Goal: Information Seeking & Learning: Learn about a topic

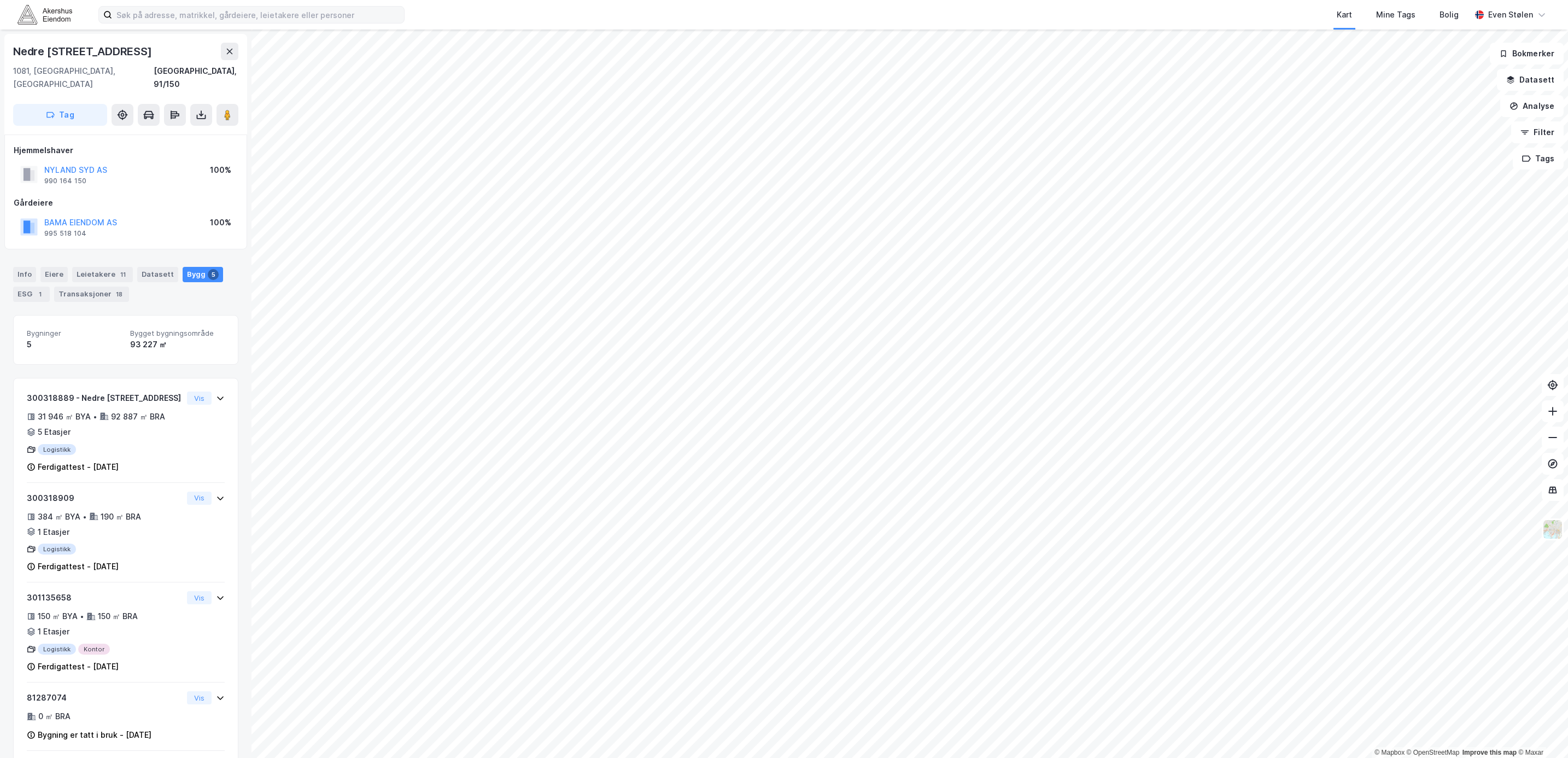
click at [197, 23] on label at bounding box center [251, 15] width 306 height 18
click at [197, 23] on input at bounding box center [258, 15] width 292 height 16
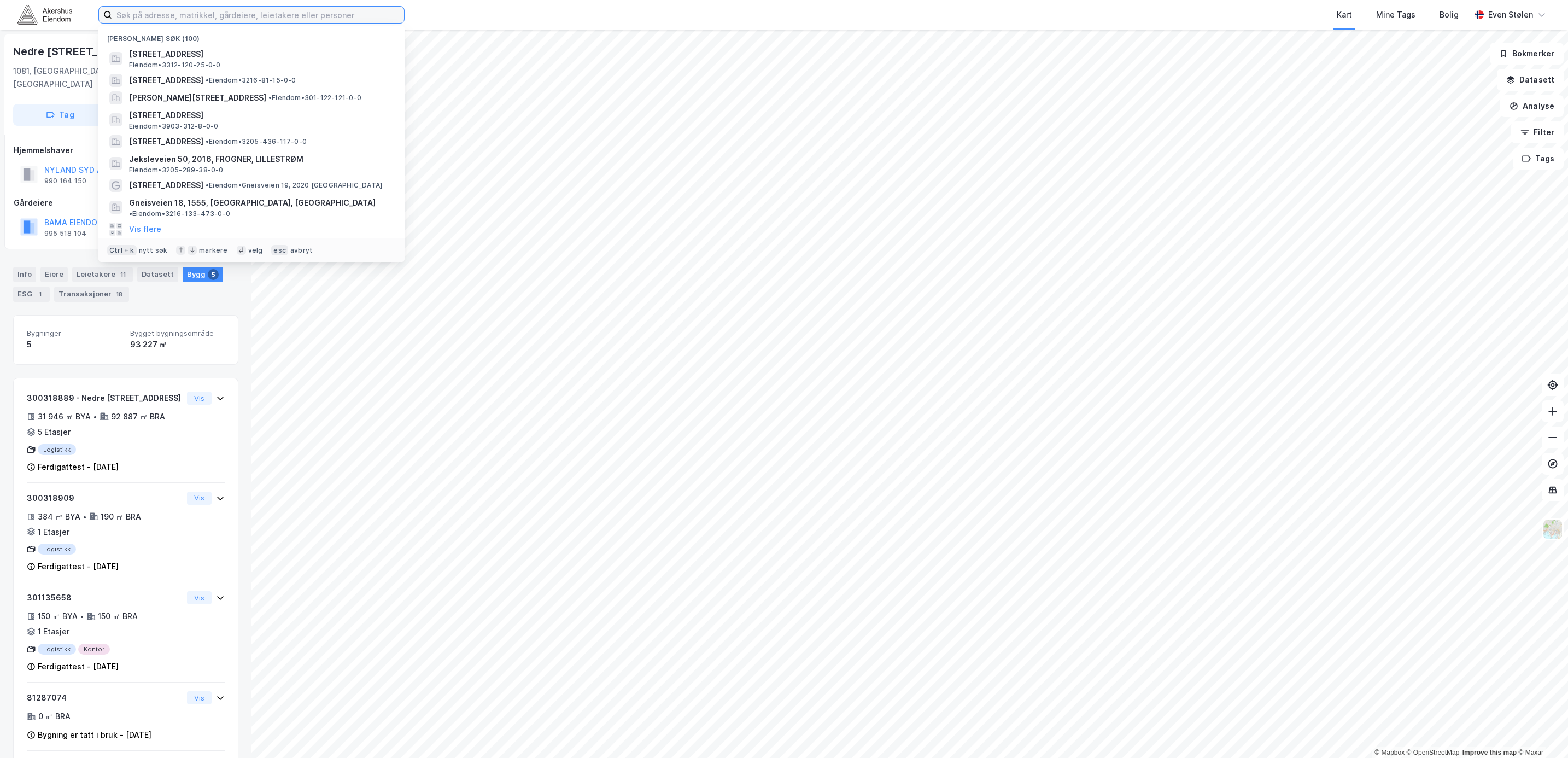
paste input "[STREET_ADDRESS]"
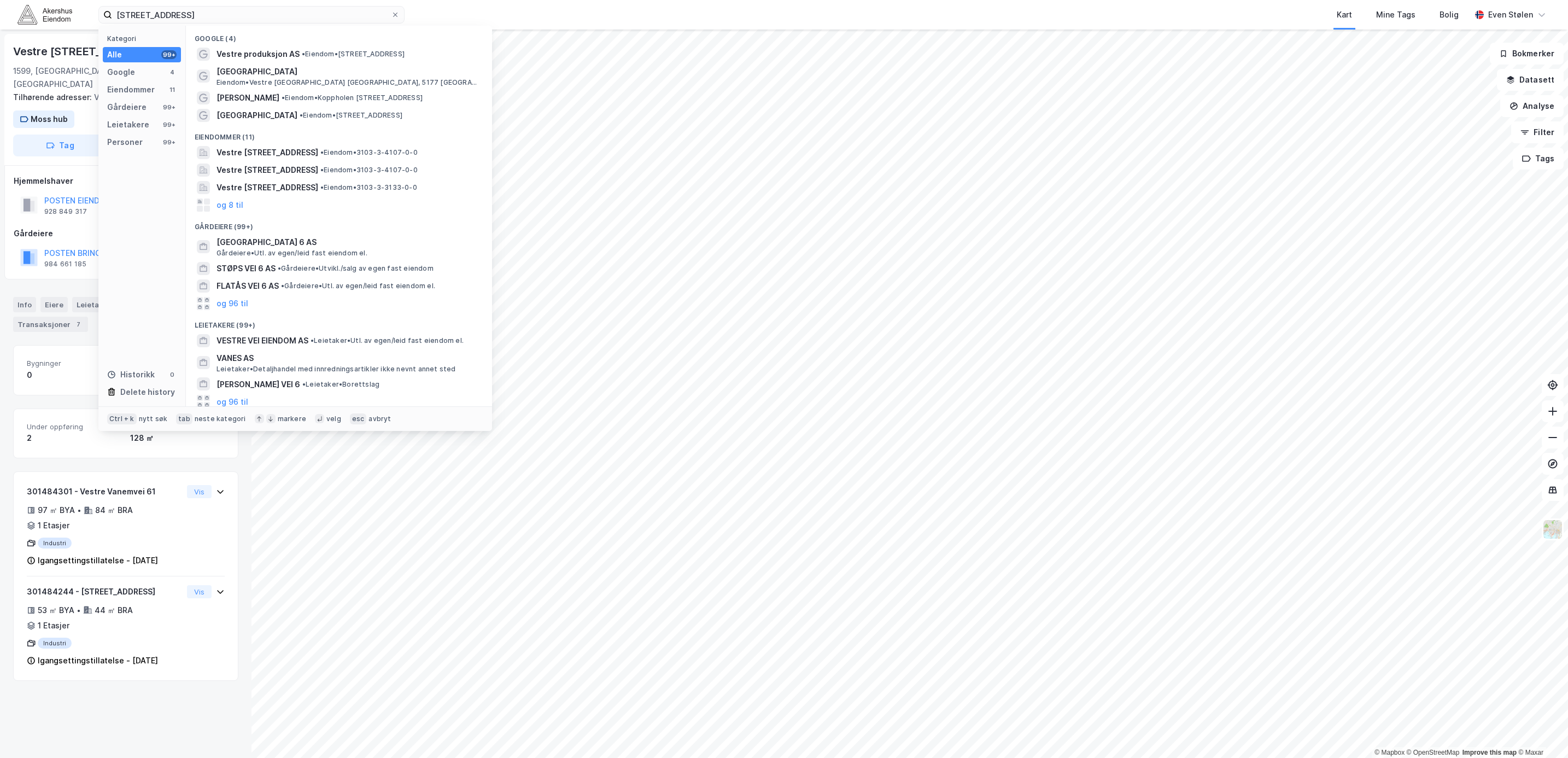
click at [167, 647] on div "Vestre Vanemvei 61 1599, [GEOGRAPHIC_DATA], [GEOGRAPHIC_DATA], 3/4107 Tilhørend…" at bounding box center [125, 394] width 251 height 728
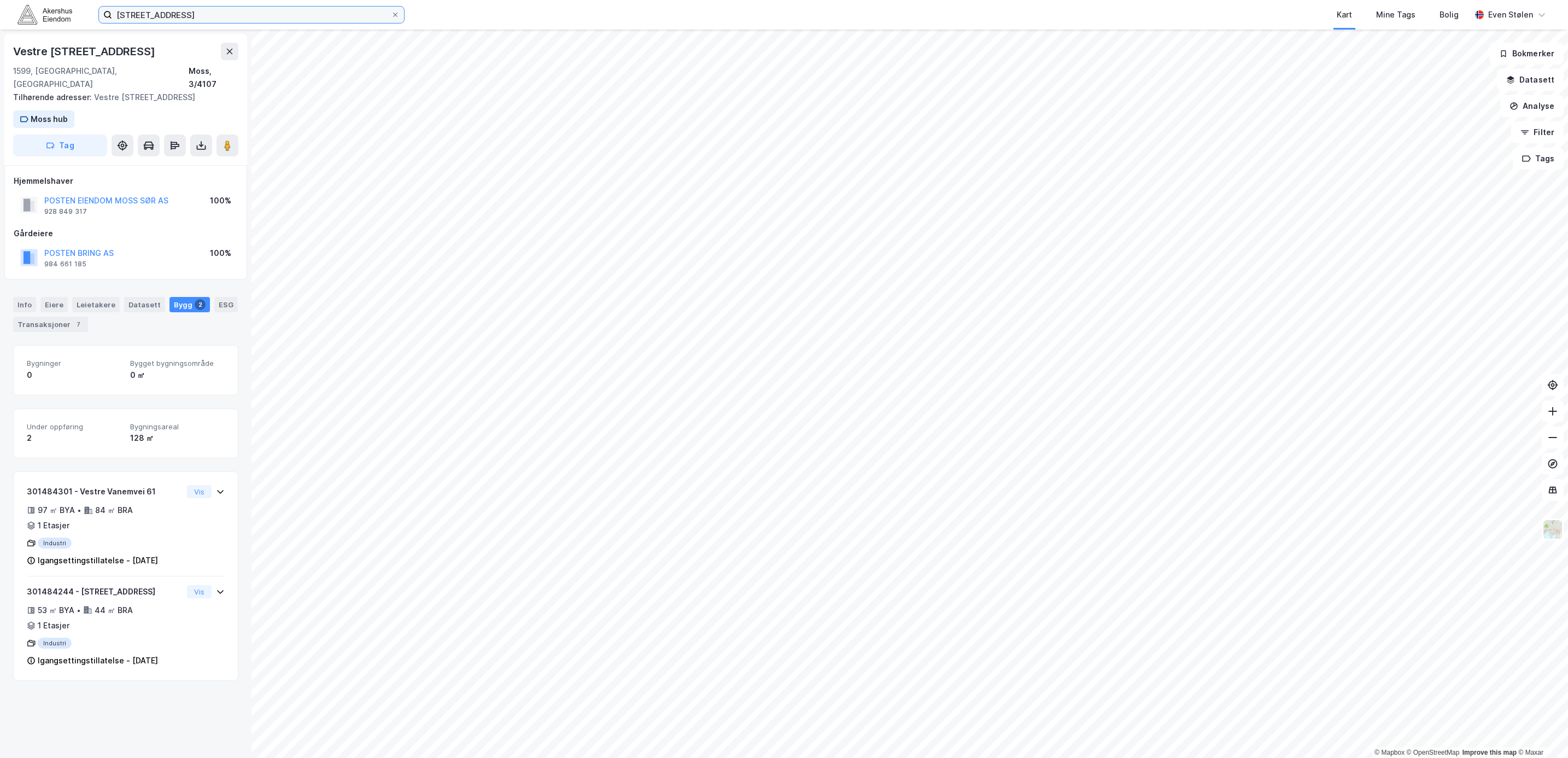
click at [271, 12] on input "[STREET_ADDRESS]" at bounding box center [251, 15] width 279 height 16
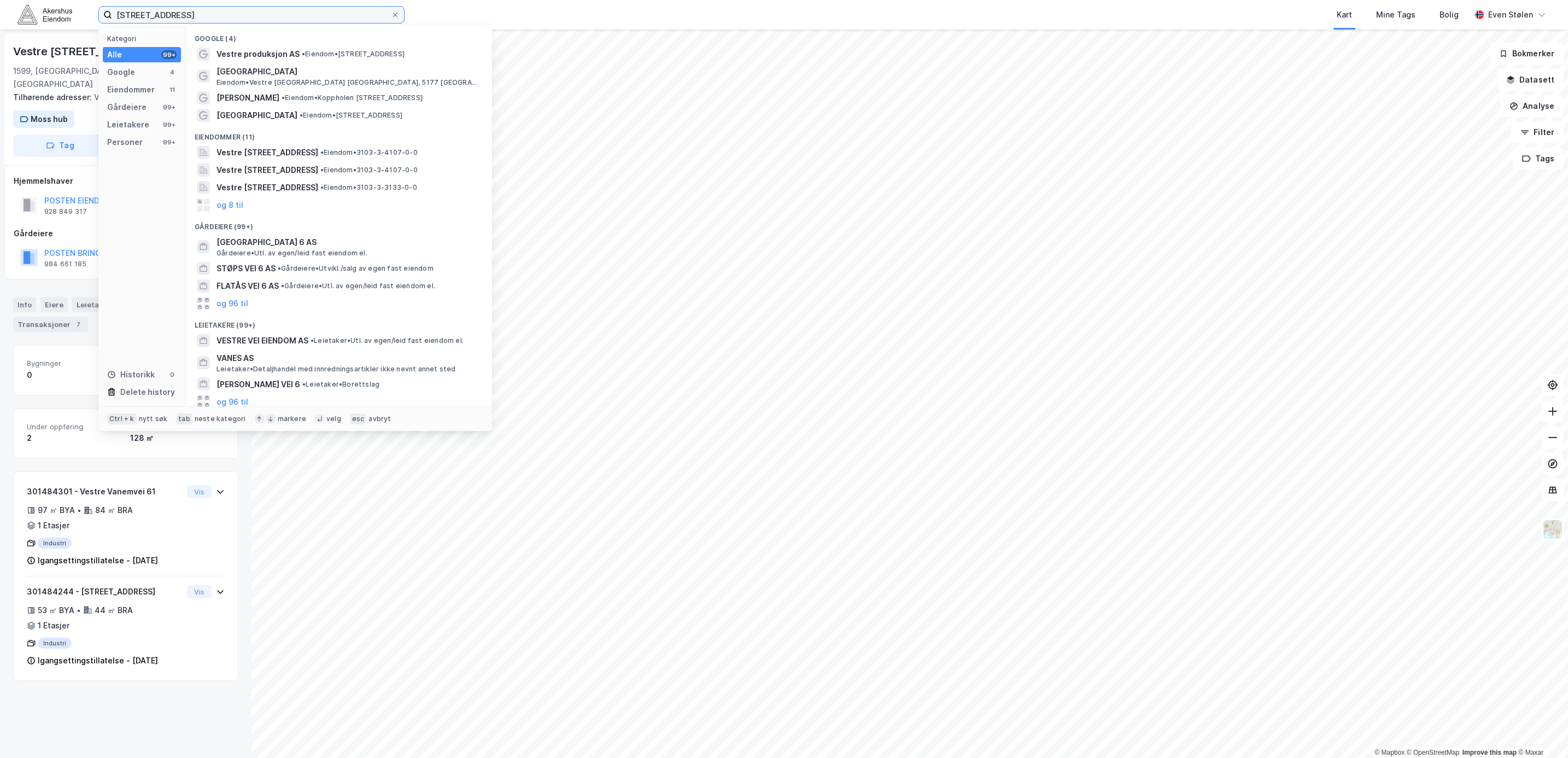
click at [271, 12] on input "[STREET_ADDRESS]" at bounding box center [251, 15] width 279 height 16
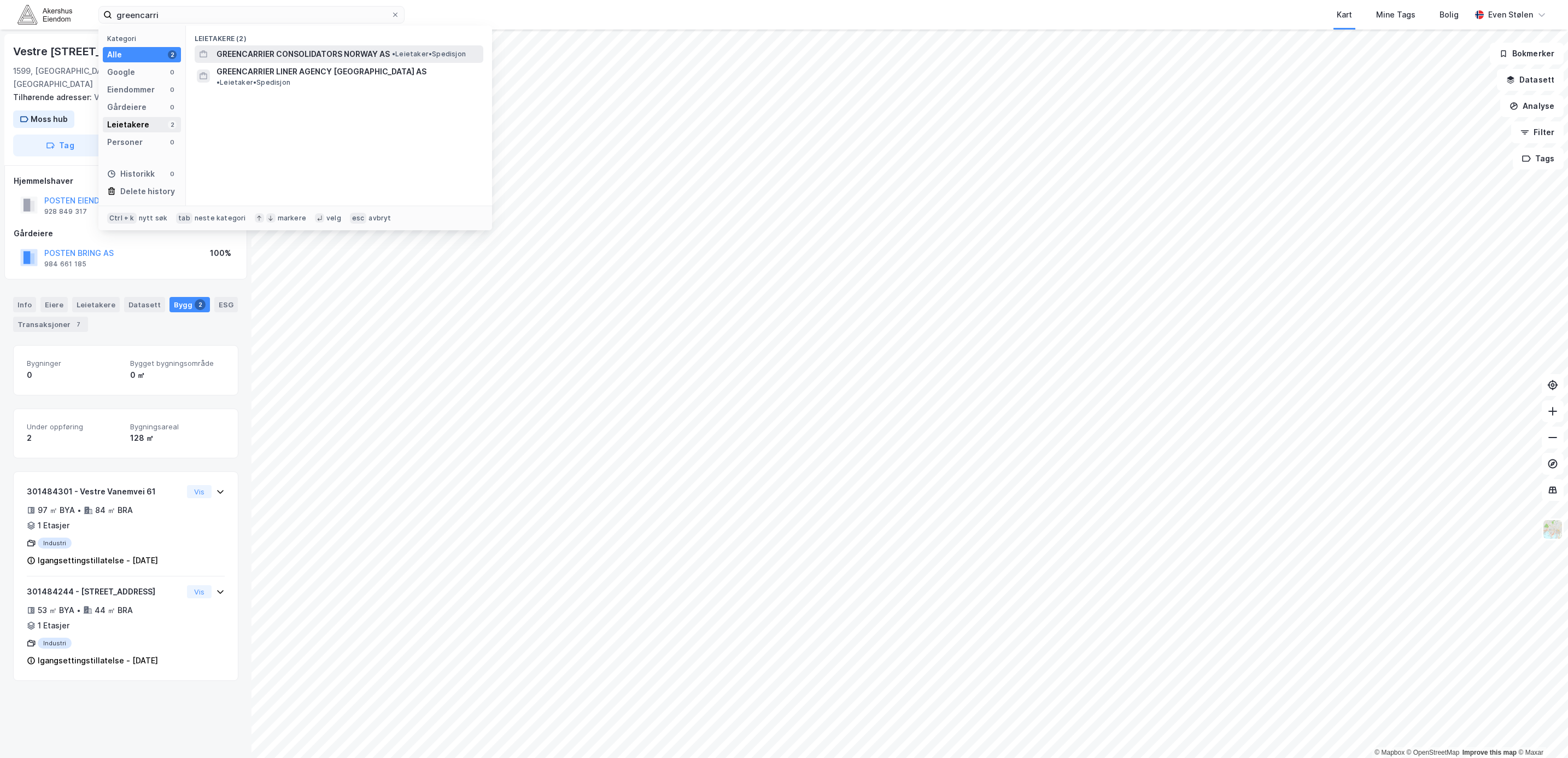
click at [115, 125] on div "Leietakere" at bounding box center [128, 125] width 42 height 13
click at [312, 50] on span "GREENCARRIER CONSOLIDATORS NORWAY AS" at bounding box center [303, 54] width 173 height 13
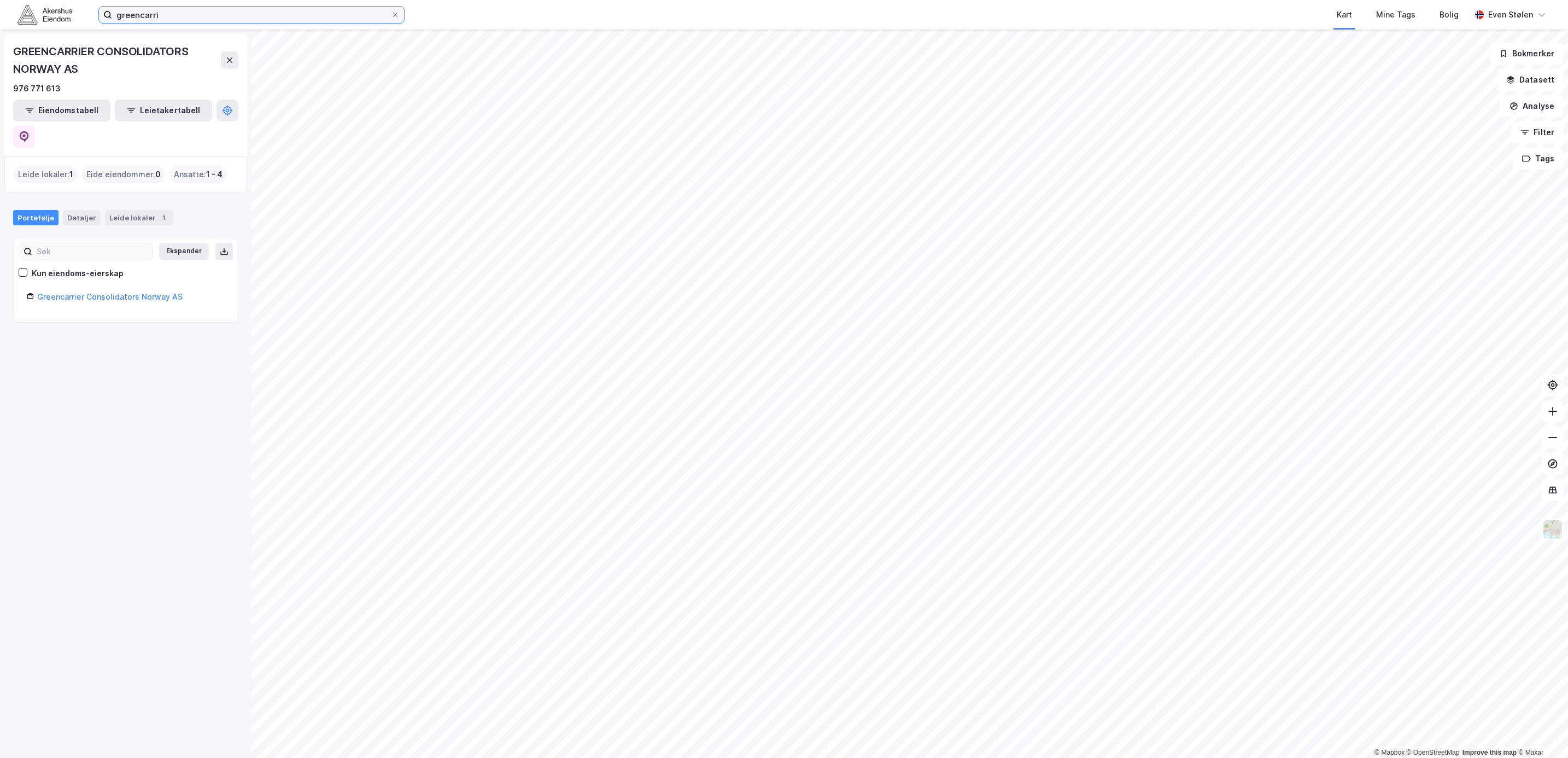
click at [197, 12] on input "greencarri" at bounding box center [251, 15] width 279 height 16
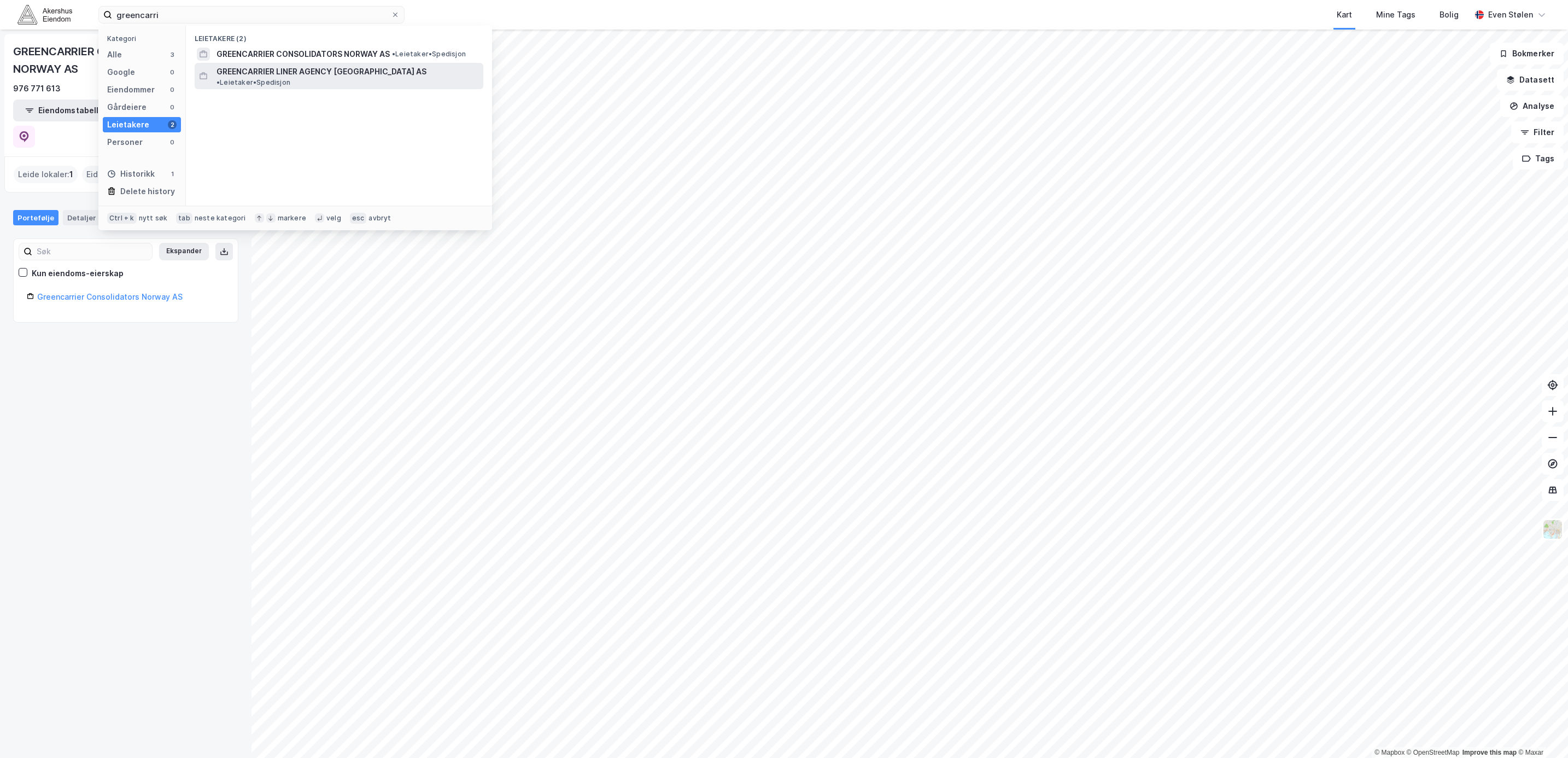
click at [298, 66] on span "GREENCARRIER LINER AGENCY [GEOGRAPHIC_DATA] AS" at bounding box center [321, 72] width 210 height 13
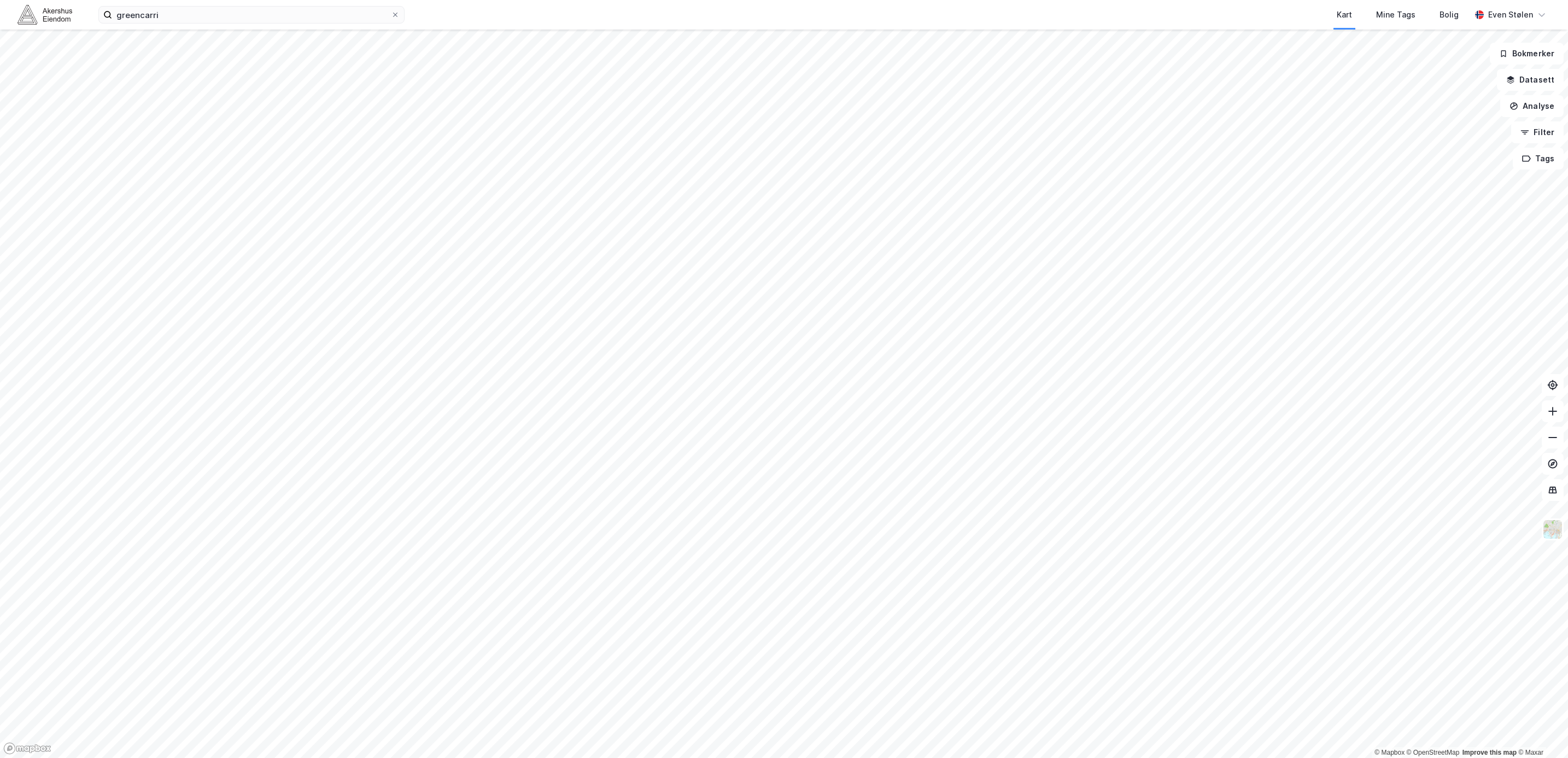
click at [180, 24] on div "greencarri Kart Mine Tags Bolig [PERSON_NAME]" at bounding box center [784, 15] width 1568 height 30
click at [180, 16] on input "greencarri" at bounding box center [251, 15] width 279 height 16
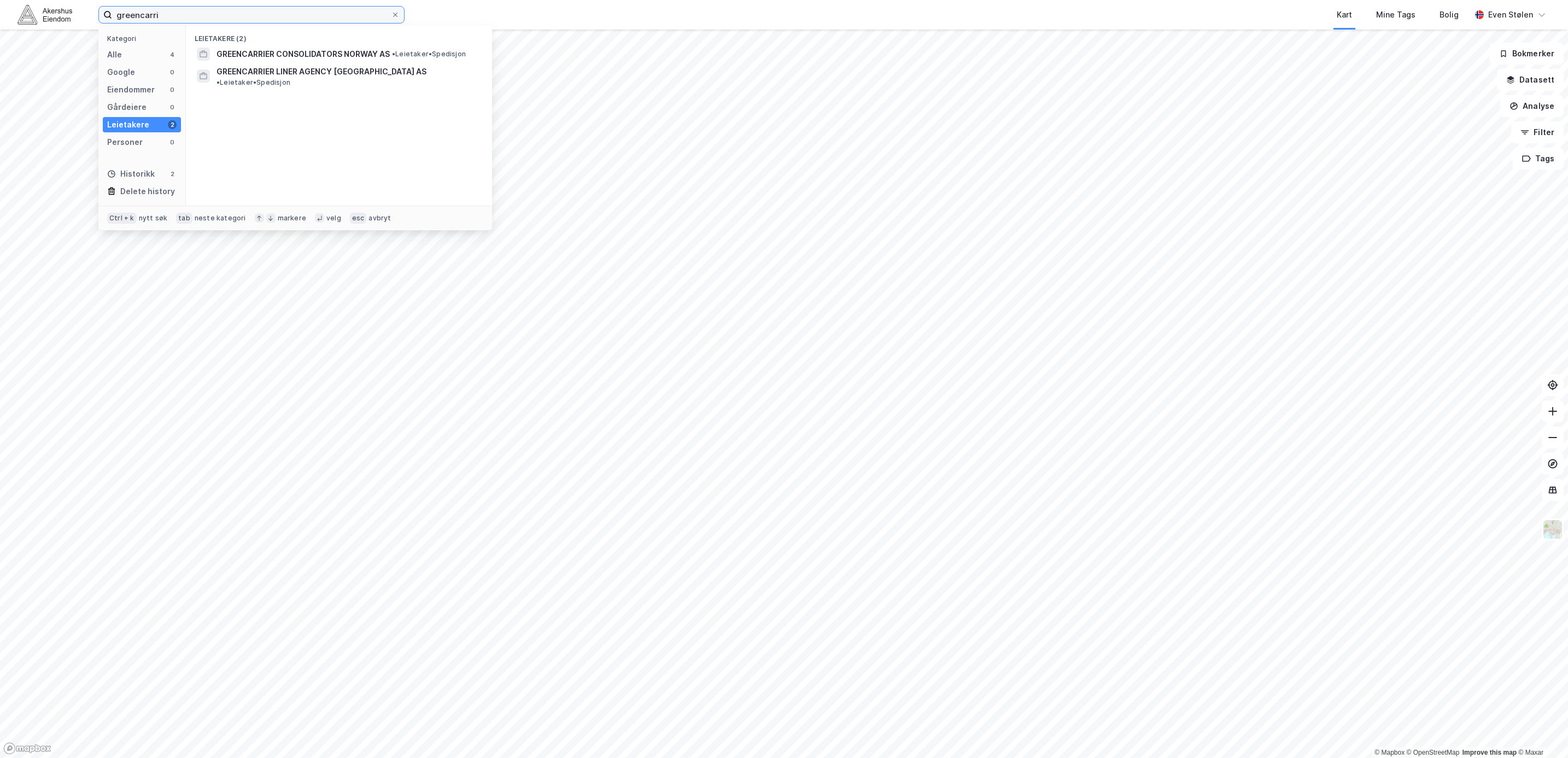
click at [180, 16] on input "greencarri" at bounding box center [251, 15] width 279 height 16
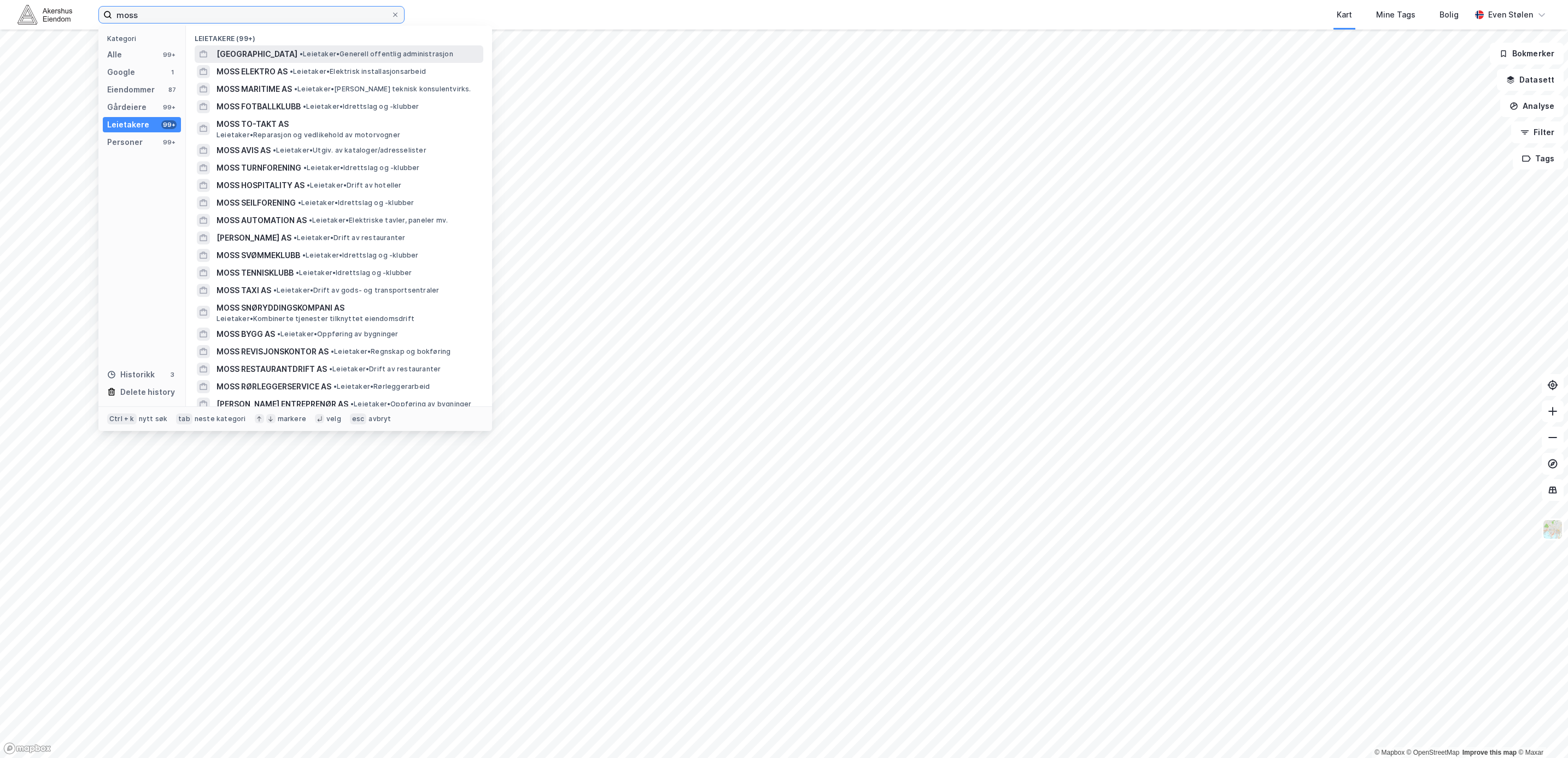
type input "moss"
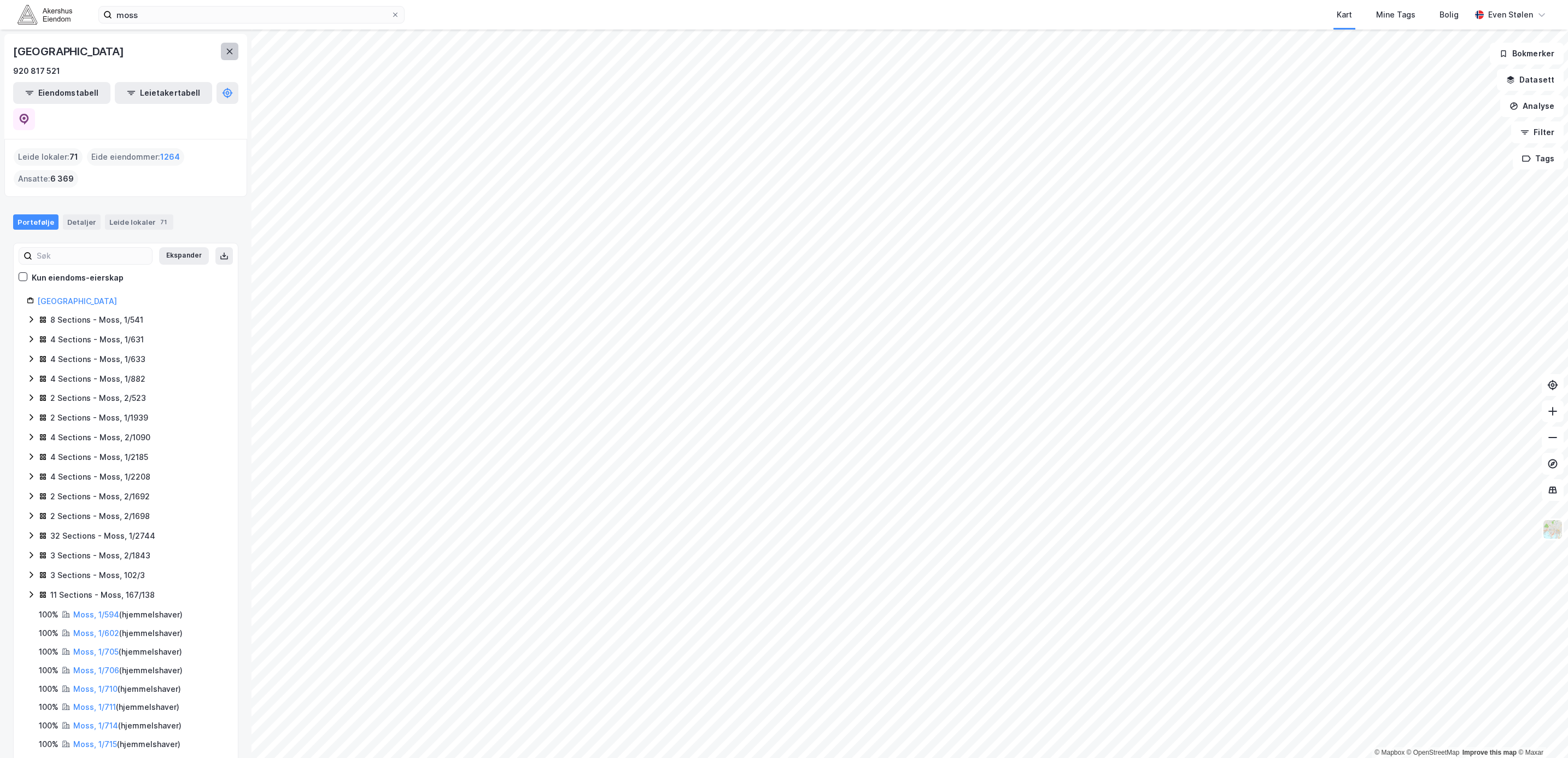
click at [226, 51] on icon at bounding box center [229, 51] width 9 height 9
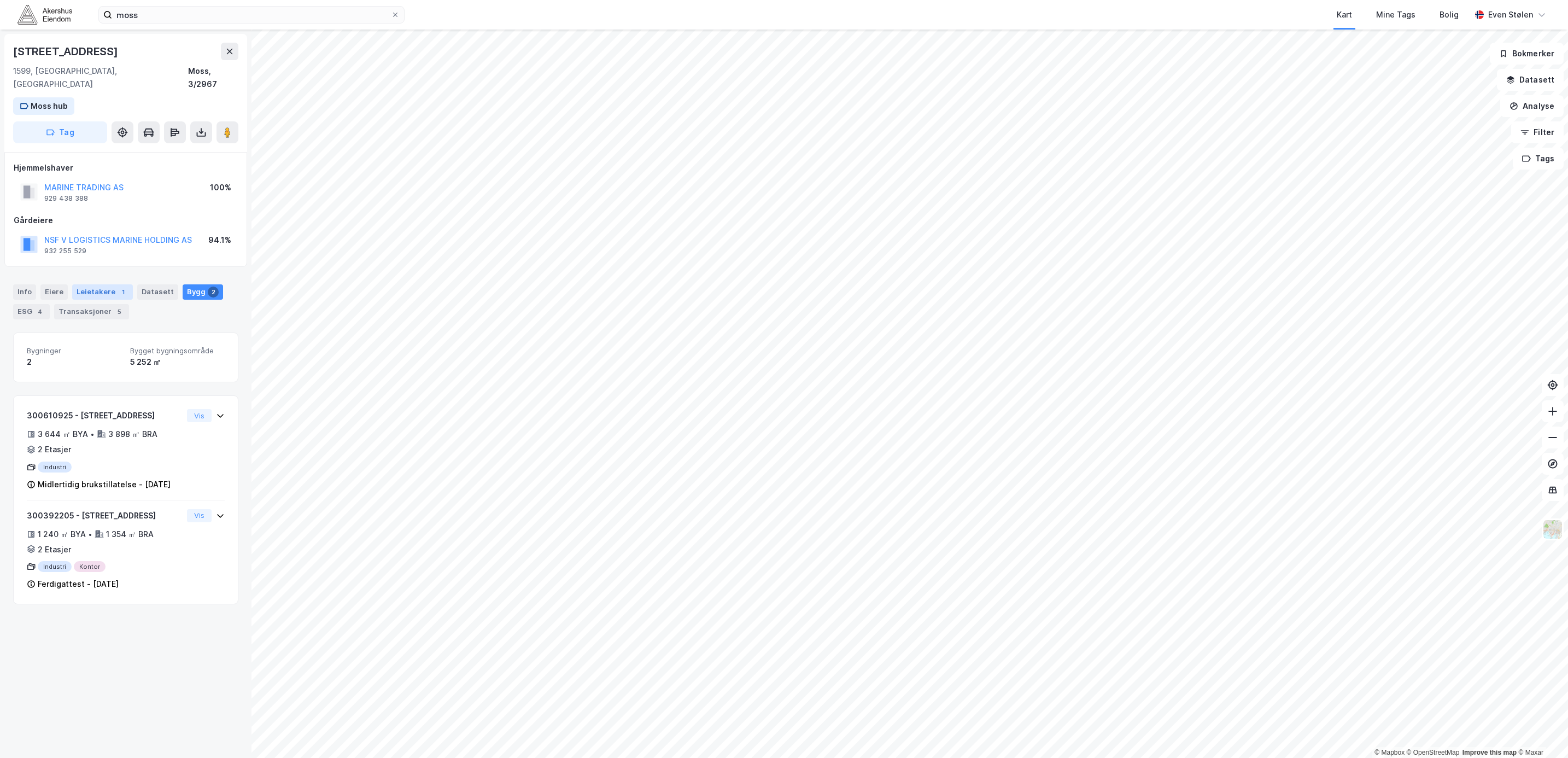
click at [86, 284] on div "Leietakere 1" at bounding box center [103, 292] width 61 height 15
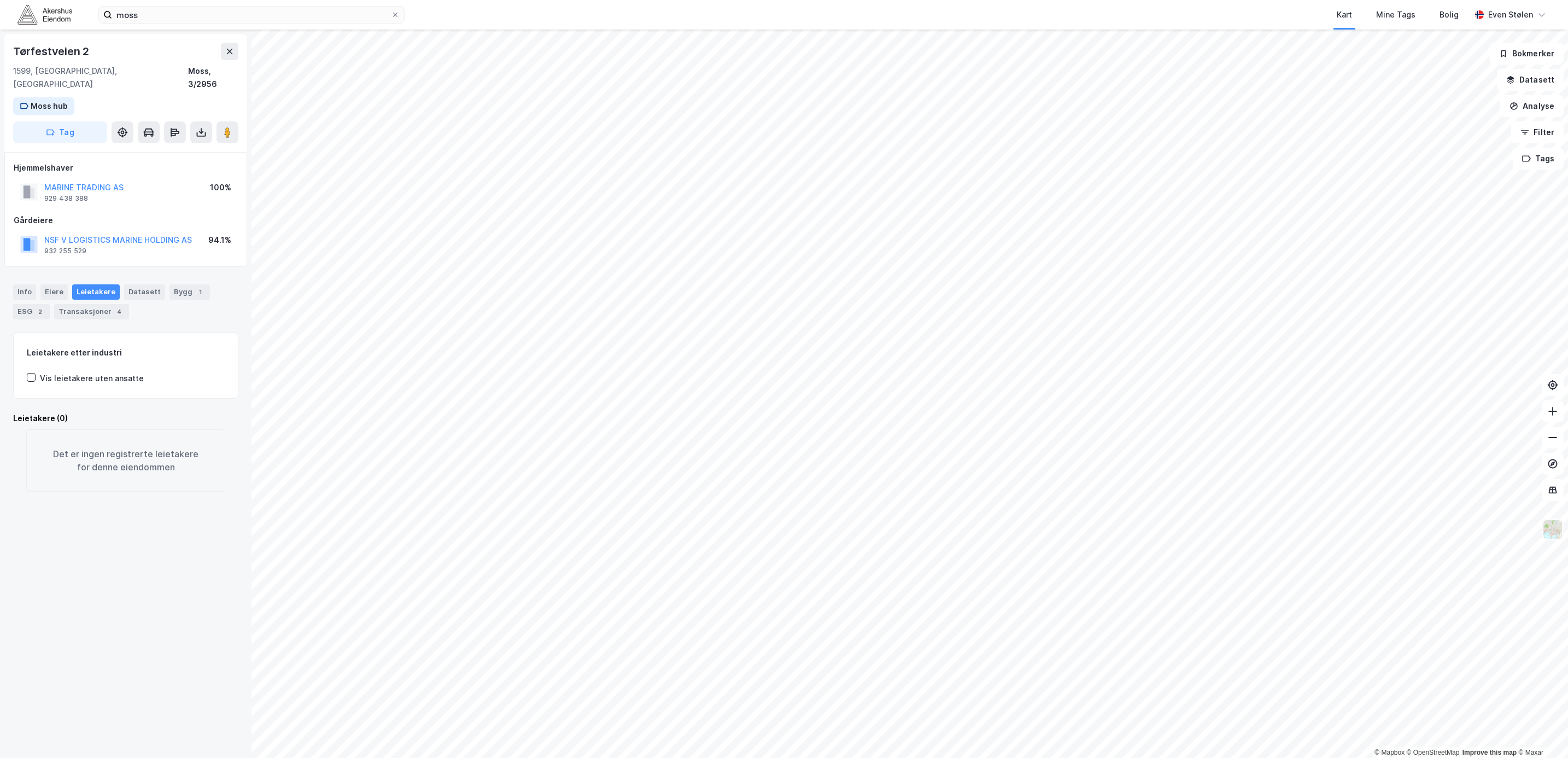
click at [1241, 528] on img at bounding box center [1553, 529] width 21 height 21
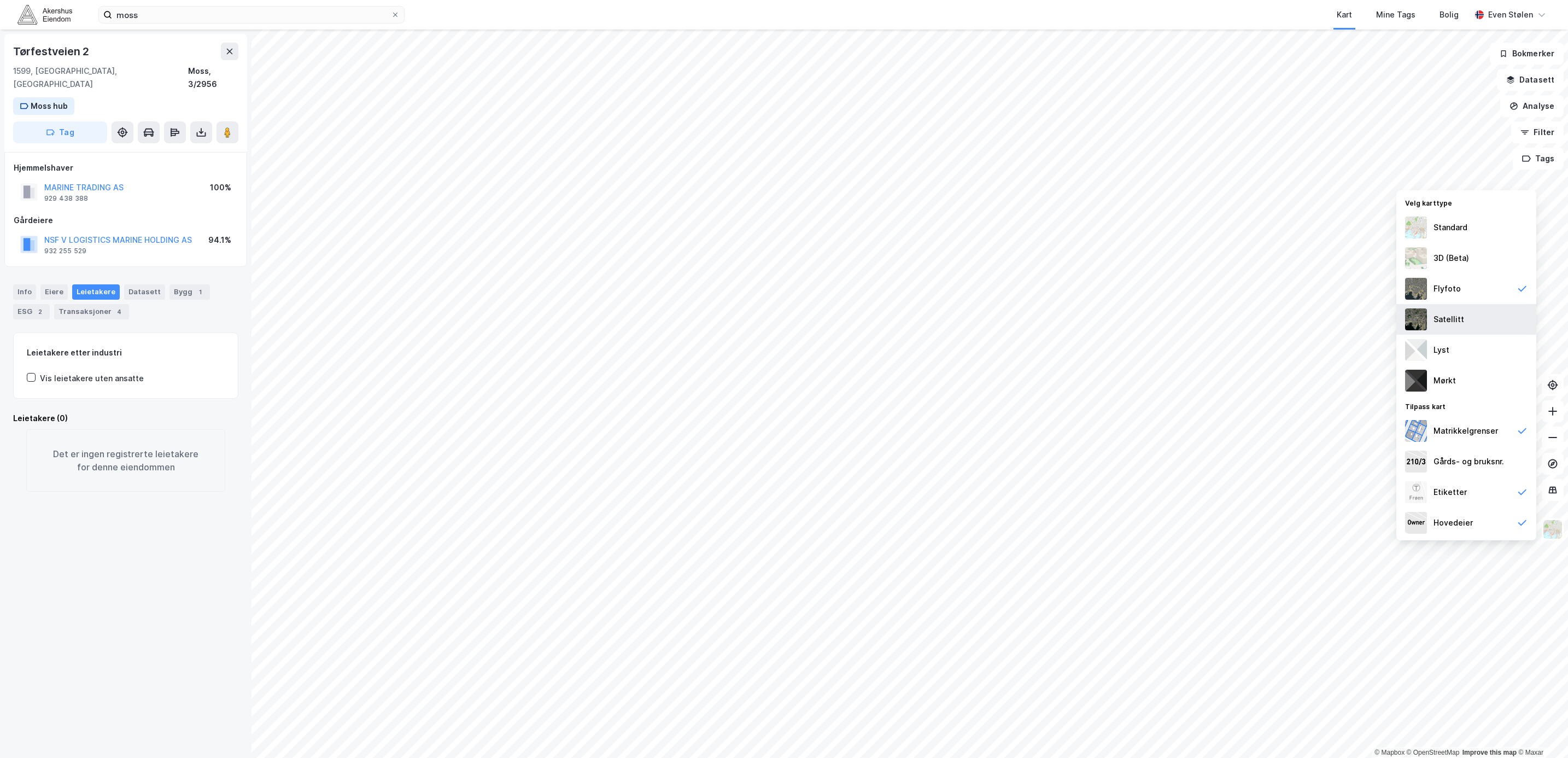
click at [1241, 312] on div "Satellitt" at bounding box center [1466, 319] width 140 height 30
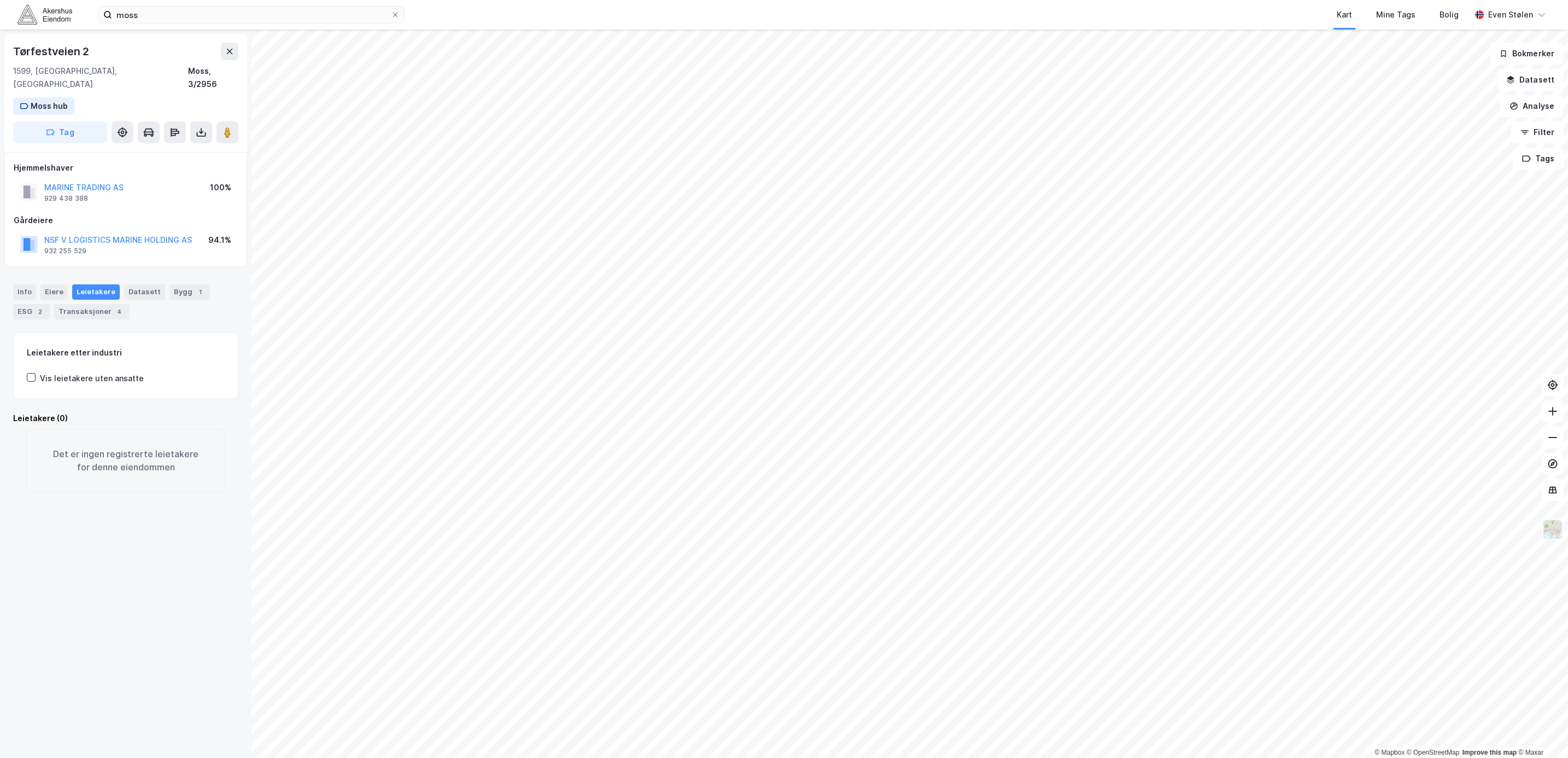
click at [1241, 535] on img at bounding box center [1553, 529] width 21 height 21
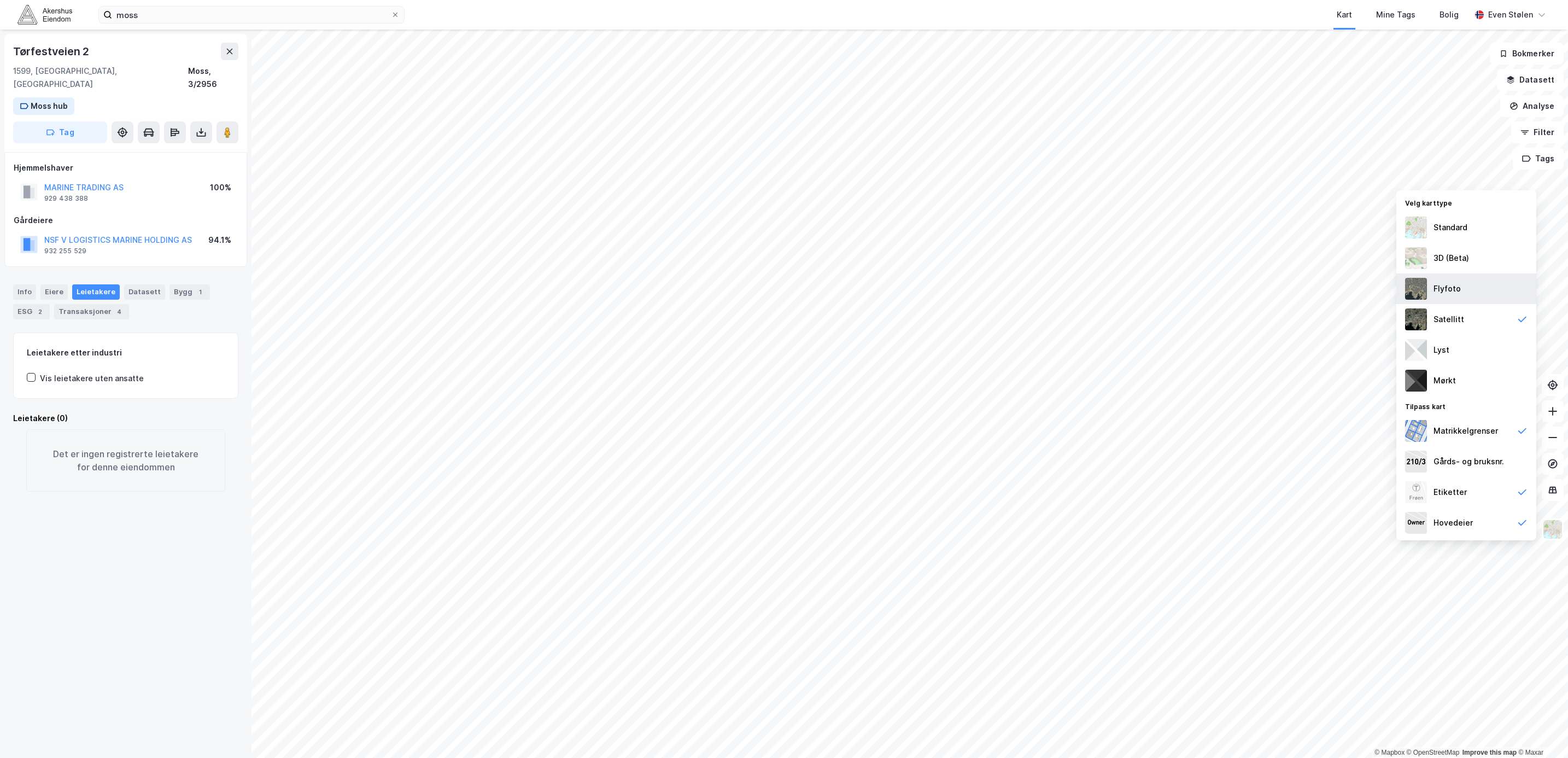
click at [1241, 287] on div "Flyfoto" at bounding box center [1466, 289] width 140 height 30
